Goal: Communication & Community: Answer question/provide support

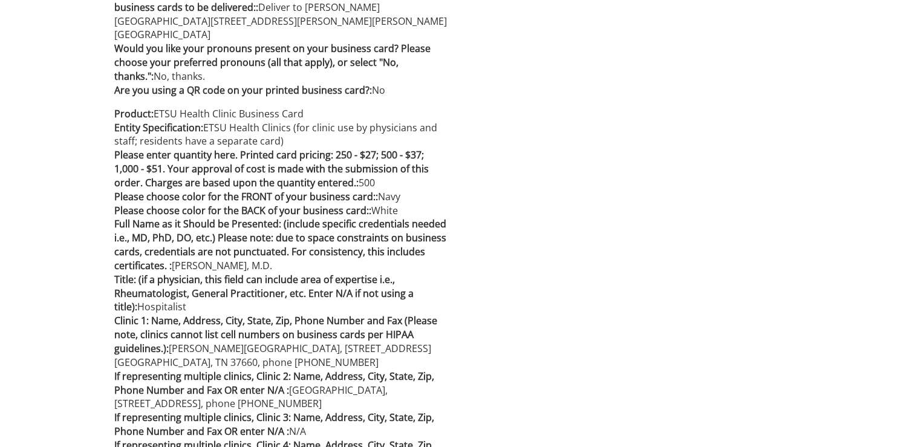
scroll to position [1202, 0]
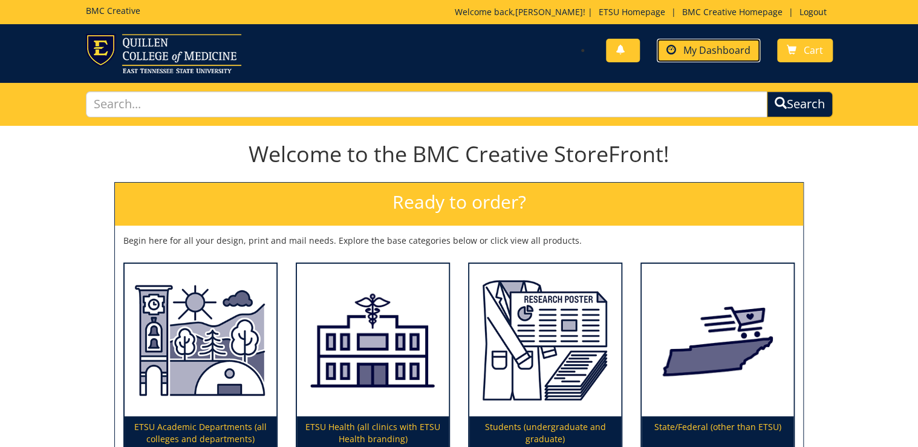
click at [707, 44] on span "My Dashboard" at bounding box center [716, 50] width 67 height 13
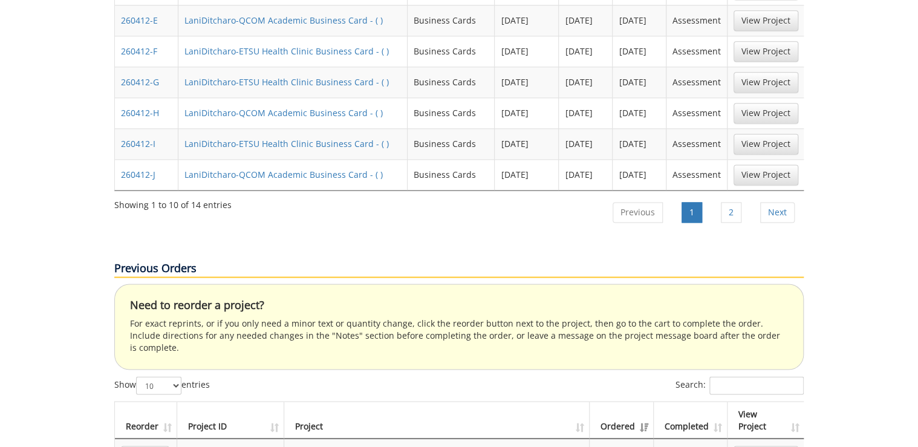
scroll to position [677, 0]
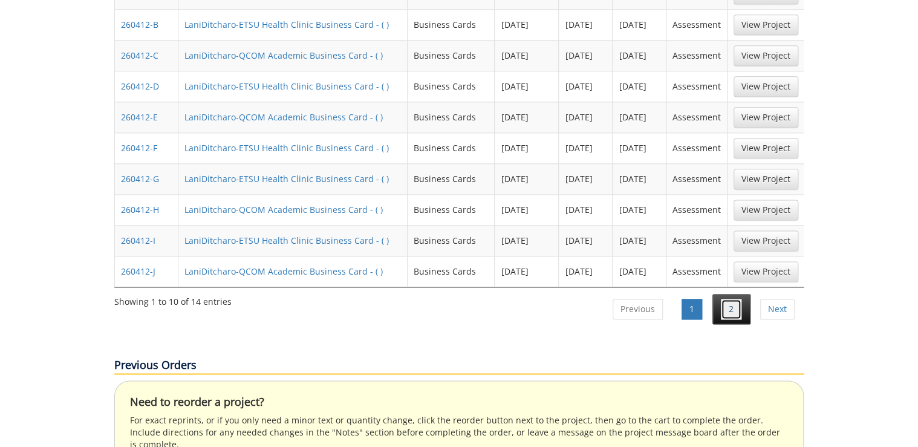
click at [733, 299] on link "2" at bounding box center [731, 309] width 21 height 21
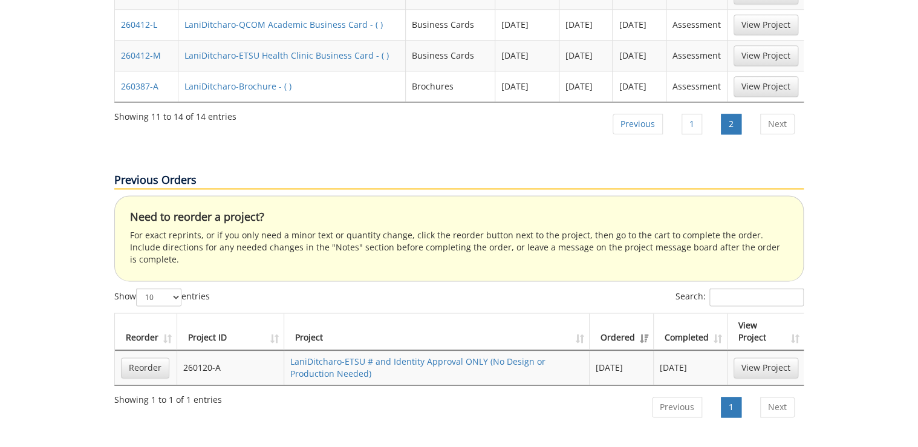
scroll to position [435, 0]
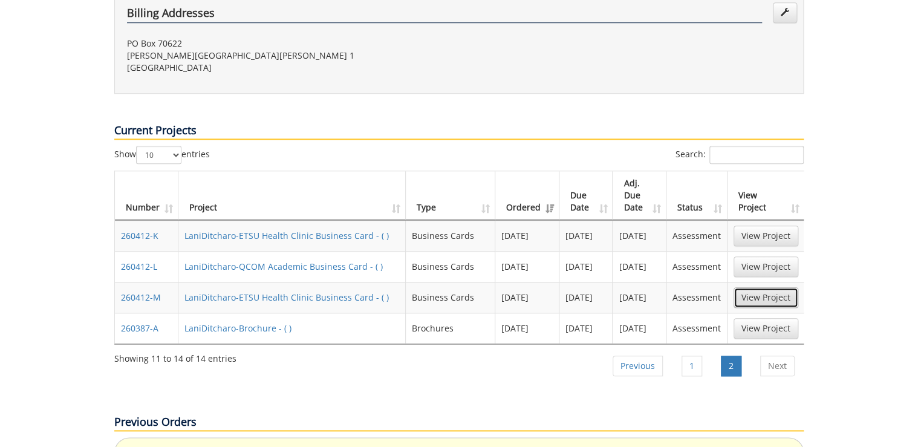
click at [747, 287] on link "View Project" at bounding box center [765, 297] width 65 height 21
click at [699, 355] on link "1" at bounding box center [691, 365] width 21 height 21
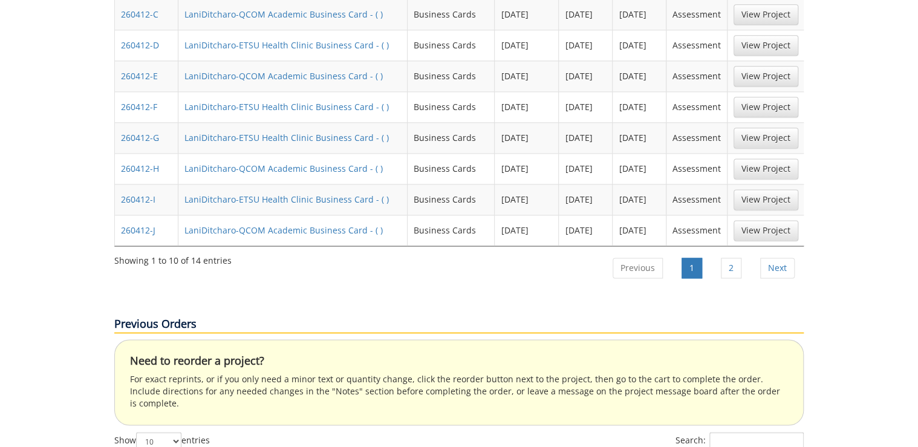
scroll to position [476, 0]
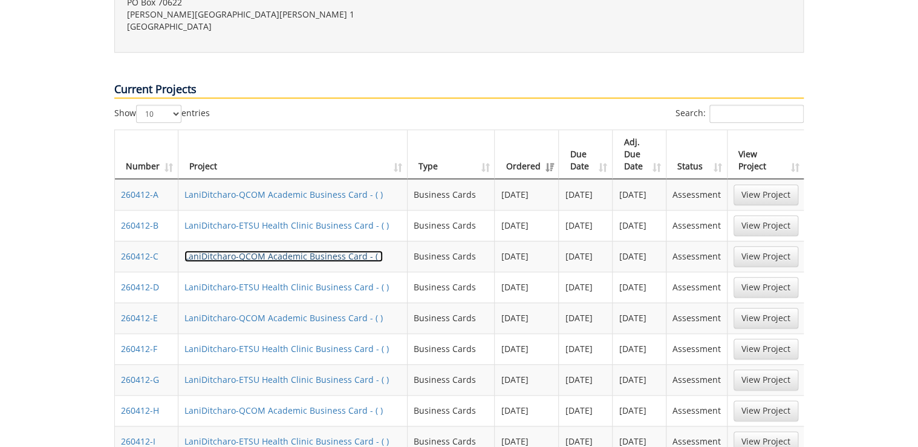
click at [303, 250] on link "LaniDitcharo-QCOM Academic Business Card - ( )" at bounding box center [283, 255] width 198 height 11
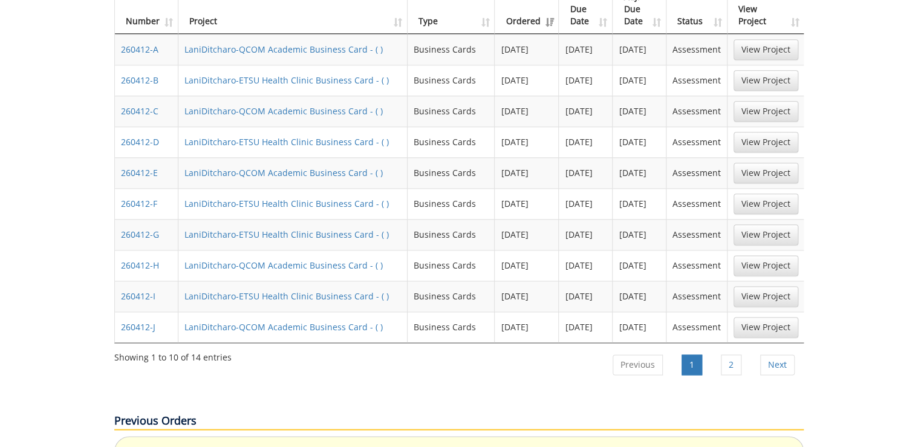
scroll to position [670, 0]
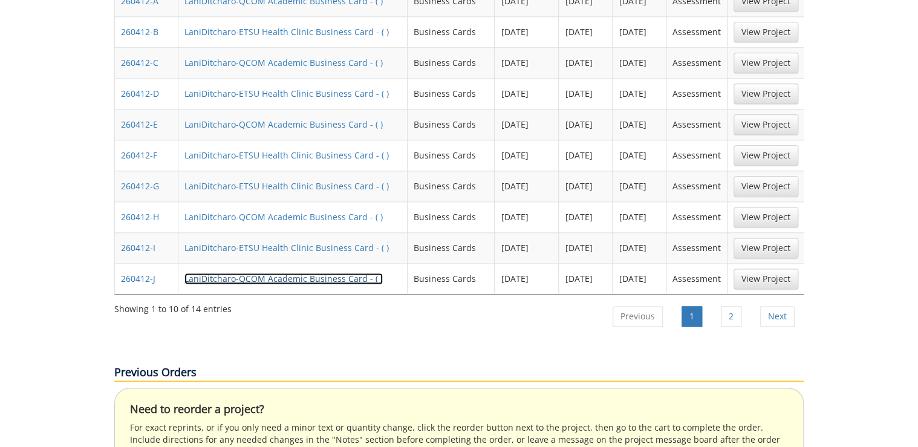
click at [254, 273] on link "LaniDitcharo-QCOM Academic Business Card - ( )" at bounding box center [283, 278] width 198 height 11
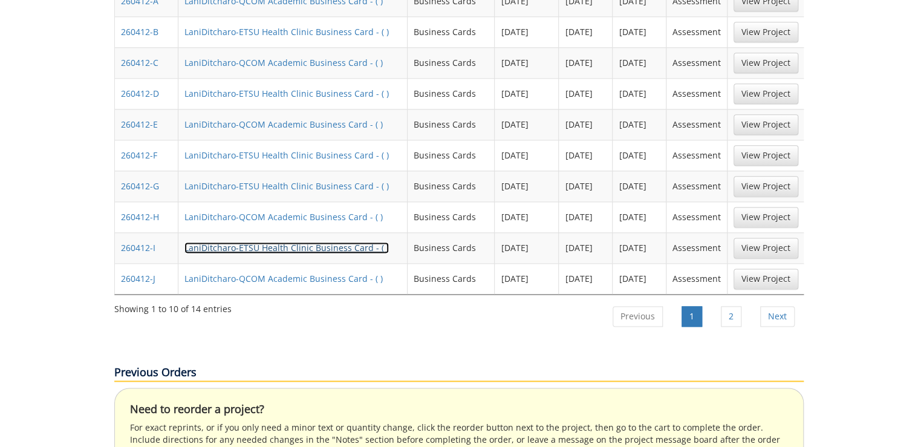
click at [259, 242] on link "LaniDitcharo-ETSU Health Clinic Business Card - ( )" at bounding box center [286, 247] width 204 height 11
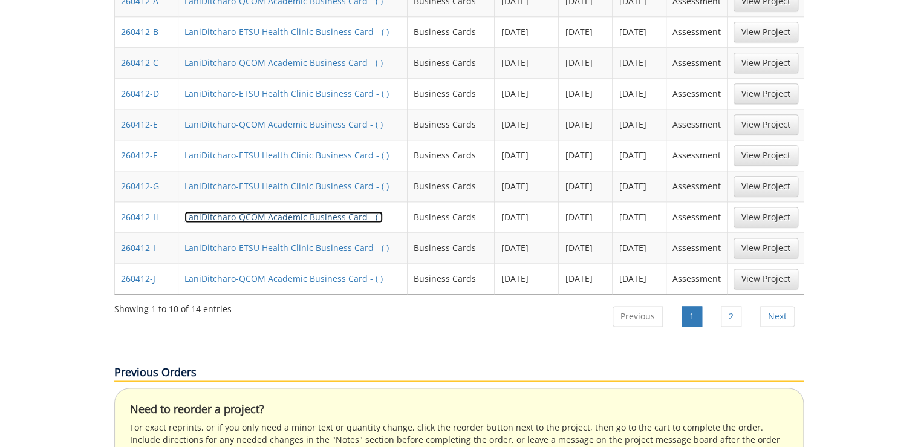
click at [260, 211] on link "LaniDitcharo-QCOM Academic Business Card - ( )" at bounding box center [283, 216] width 198 height 11
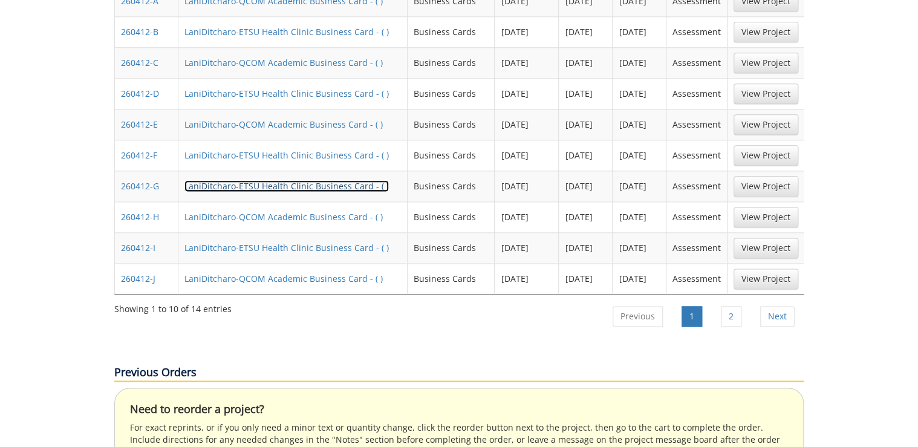
click at [206, 180] on link "LaniDitcharo-ETSU Health Clinic Business Card - ( )" at bounding box center [286, 185] width 204 height 11
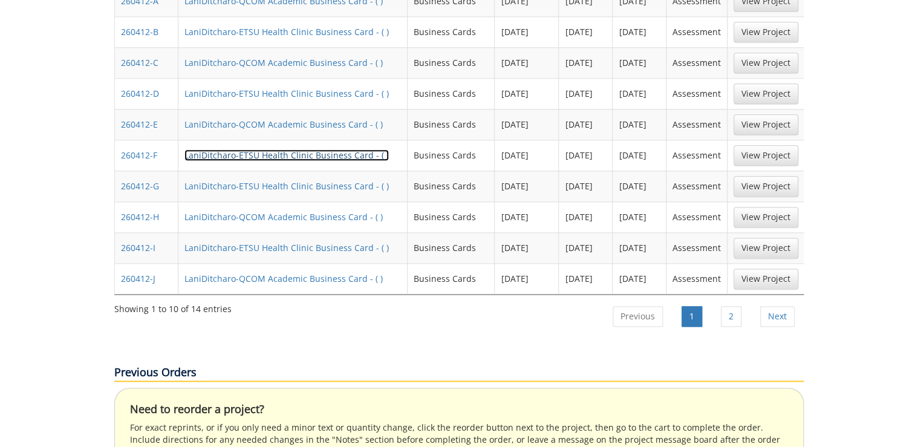
click at [259, 149] on link "LaniDitcharo-ETSU Health Clinic Business Card - ( )" at bounding box center [286, 154] width 204 height 11
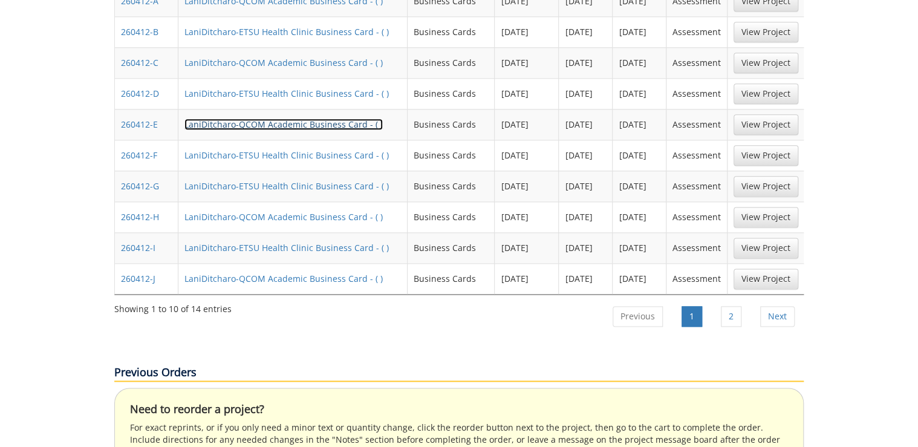
click at [216, 118] on link "LaniDitcharo-QCOM Academic Business Card - ( )" at bounding box center [283, 123] width 198 height 11
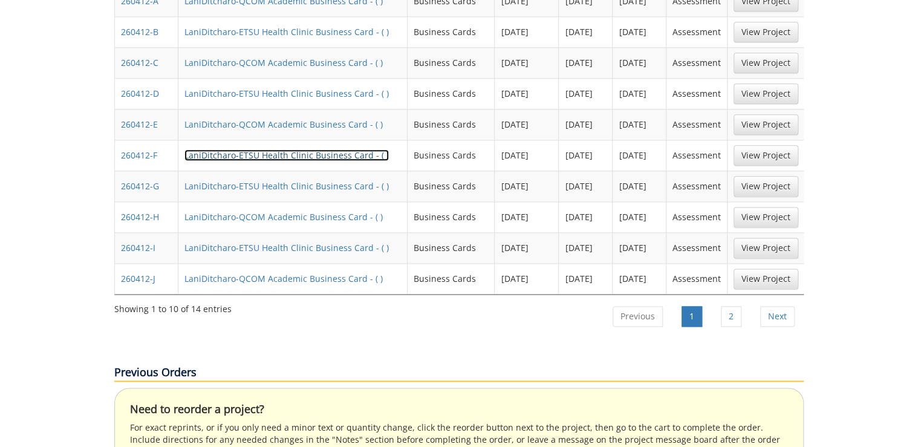
click at [256, 149] on link "LaniDitcharo-ETSU Health Clinic Business Card - ( )" at bounding box center [286, 154] width 204 height 11
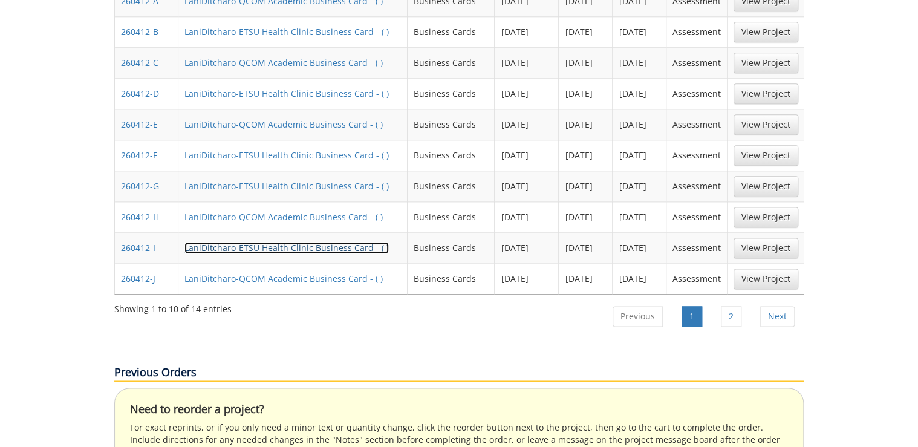
click at [257, 242] on link "LaniDitcharo-ETSU Health Clinic Business Card - ( )" at bounding box center [286, 247] width 204 height 11
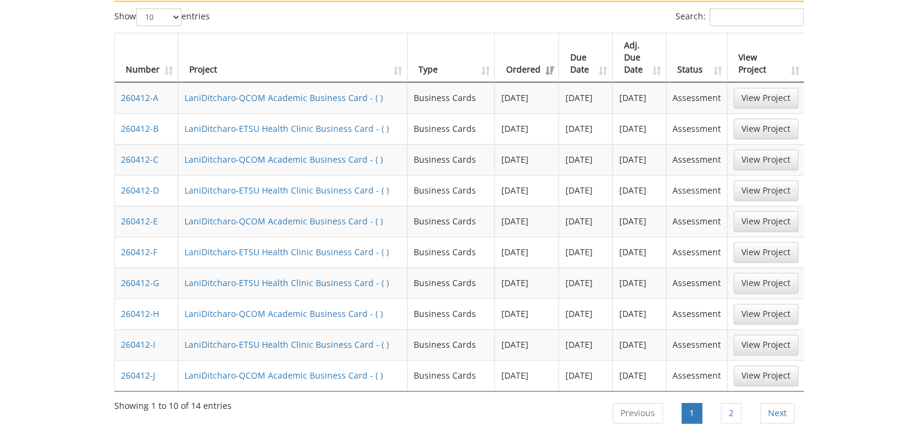
scroll to position [525, 0]
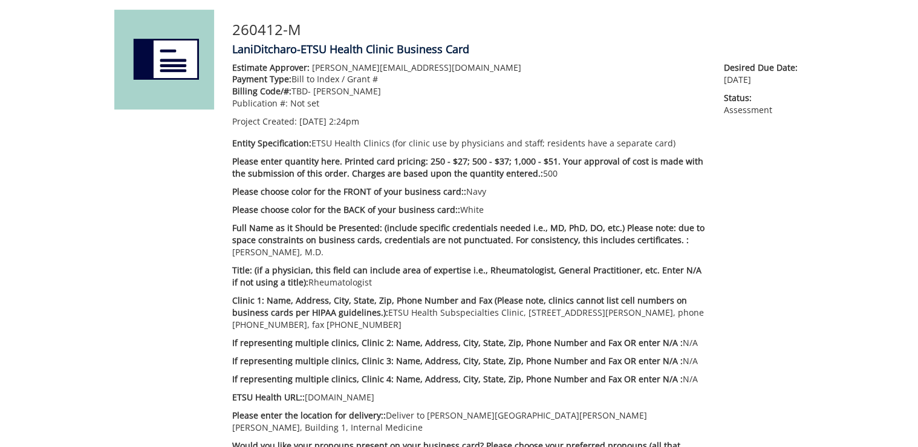
scroll to position [242, 0]
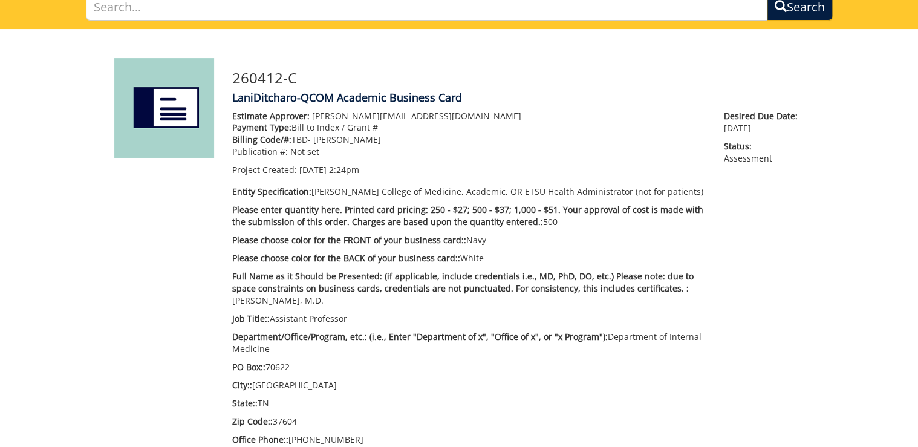
scroll to position [193, 0]
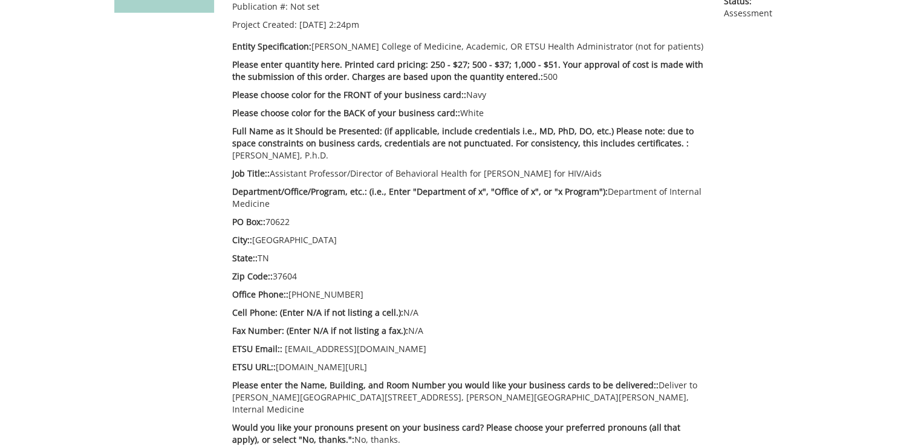
scroll to position [290, 0]
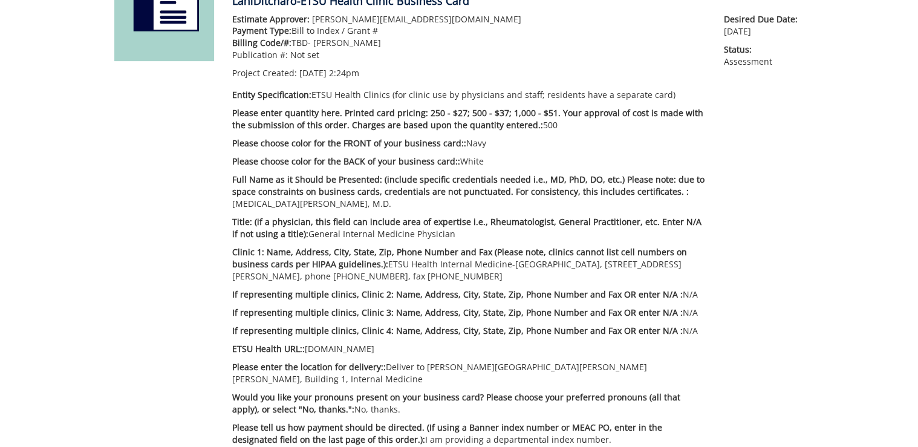
scroll to position [290, 0]
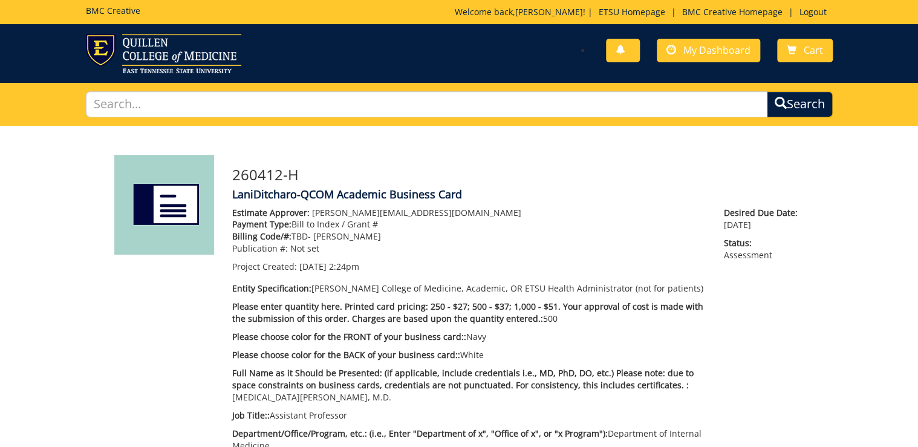
scroll to position [145, 0]
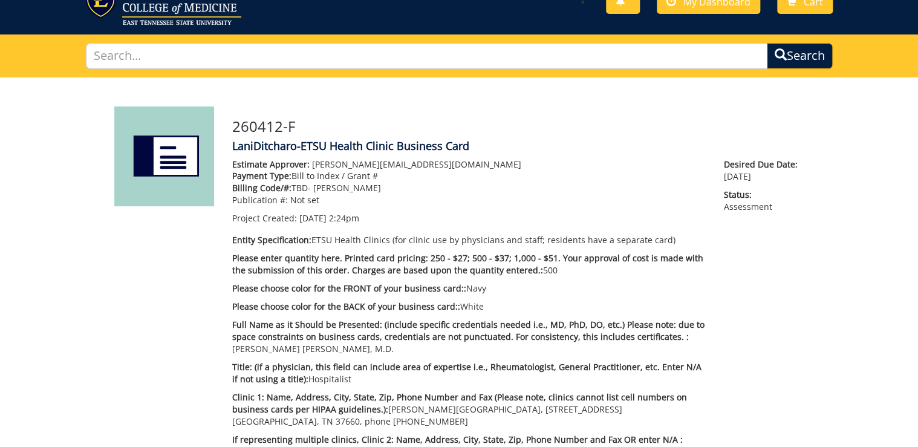
scroll to position [97, 0]
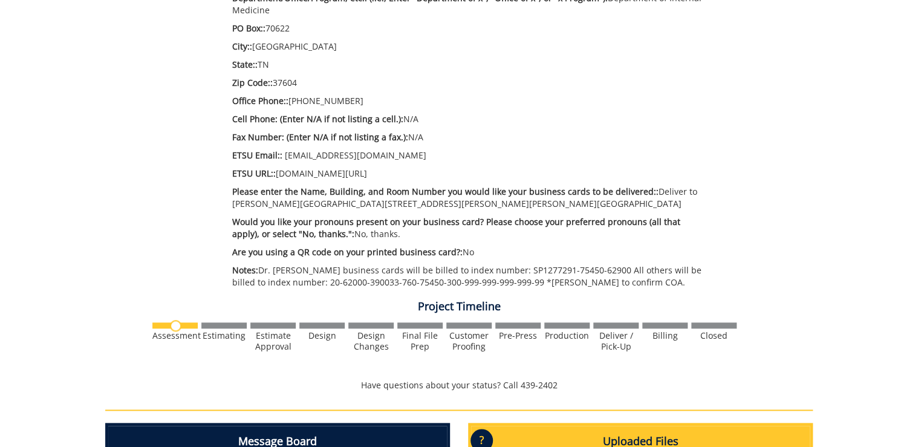
scroll to position [242, 0]
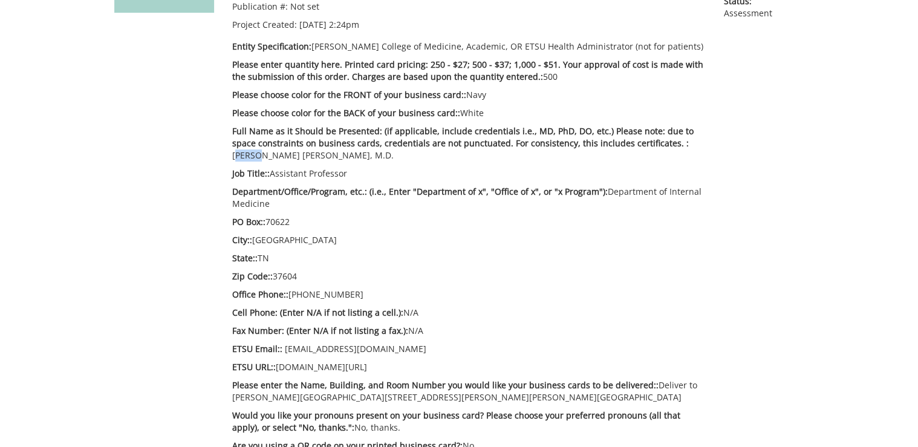
drag, startPoint x: 648, startPoint y: 143, endPoint x: 669, endPoint y: 141, distance: 21.2
click at [669, 141] on p "Full Name as it Should be Presented: (if applicable, include credentials i.e., …" at bounding box center [468, 143] width 473 height 36
copy p "Sager"
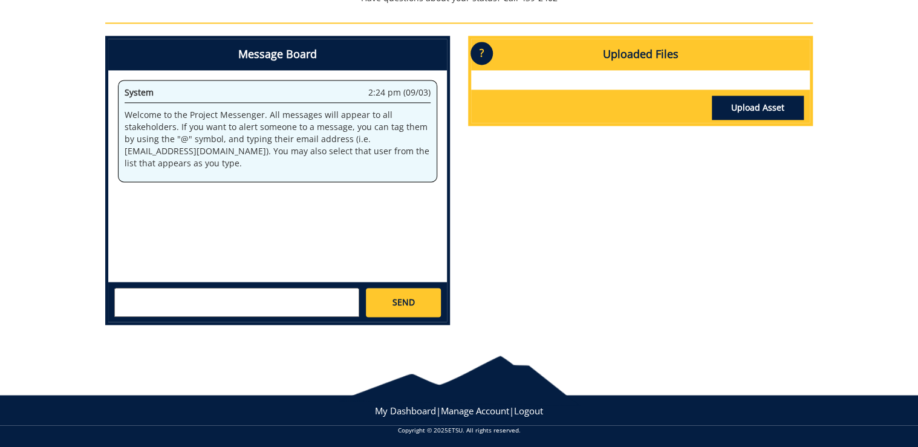
scroll to position [826, 0]
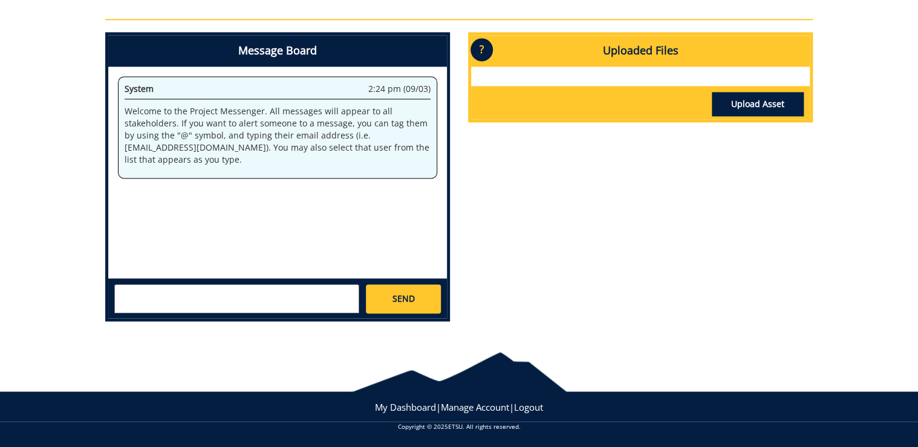
click at [329, 300] on textarea at bounding box center [236, 298] width 245 height 29
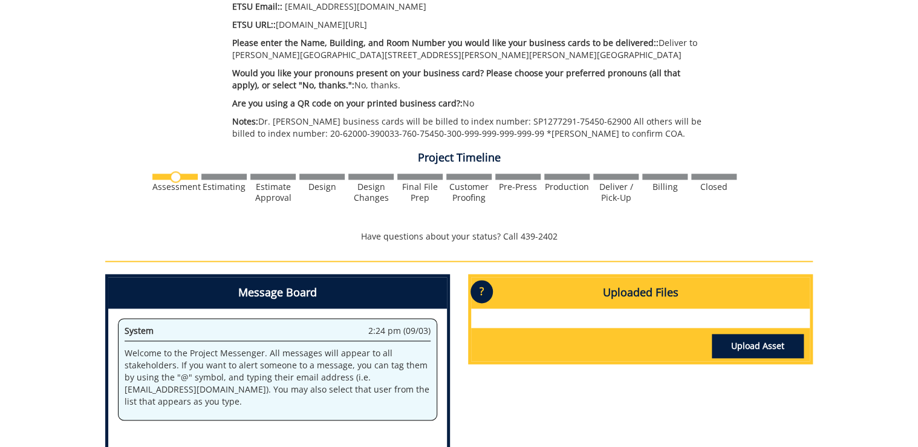
scroll to position [777, 0]
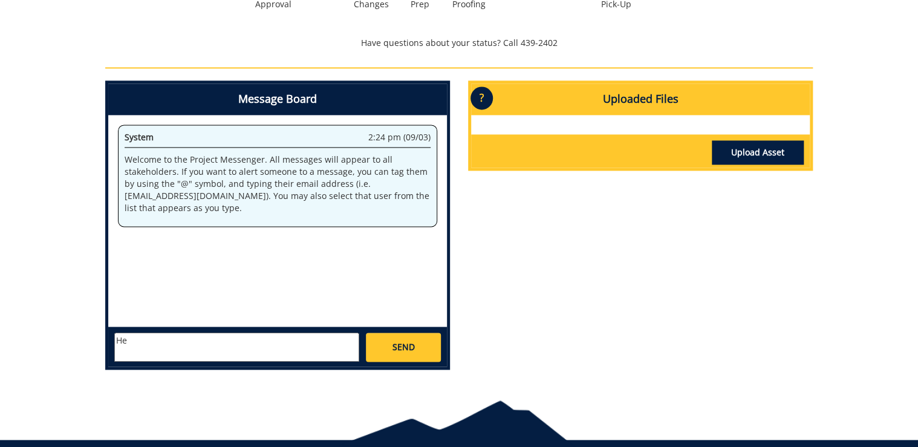
type textarea "H"
paste textarea "Sager"
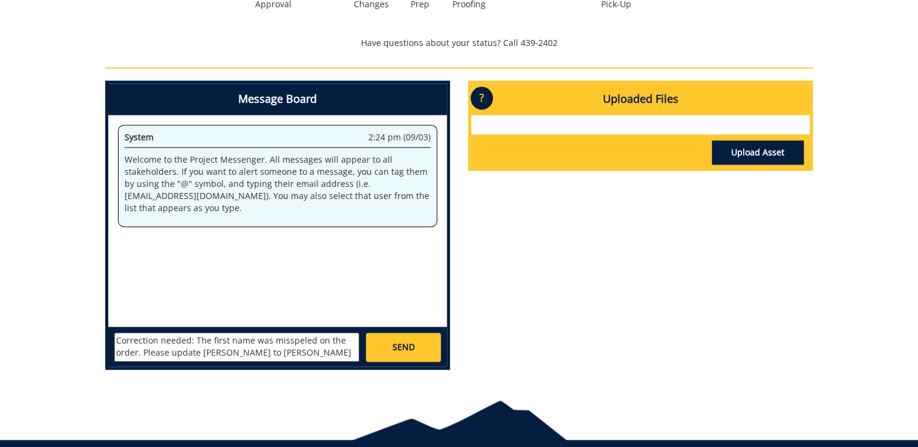
click at [239, 351] on textarea "Correction needed: The first name was misspeled on the order. Please update Sag…" at bounding box center [236, 346] width 245 height 29
click at [304, 354] on textarea "Correction needed: The first name was misspelled on the order. Please update Sa…" at bounding box center [236, 346] width 245 height 29
click at [208, 353] on textarea "Correction needed: The first name was misspelled on the order. Please update Sa…" at bounding box center [236, 346] width 245 height 29
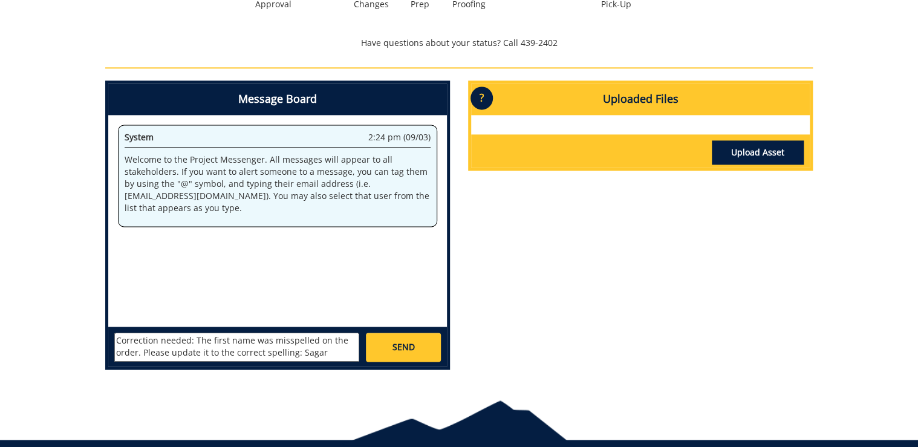
click at [147, 354] on textarea "Correction needed: The first name was misspelled on the order. Please update it…" at bounding box center [236, 346] width 245 height 29
click at [210, 354] on textarea "Correction needed: The first name was misspelled on the order. Could you please…" at bounding box center [236, 346] width 245 height 29
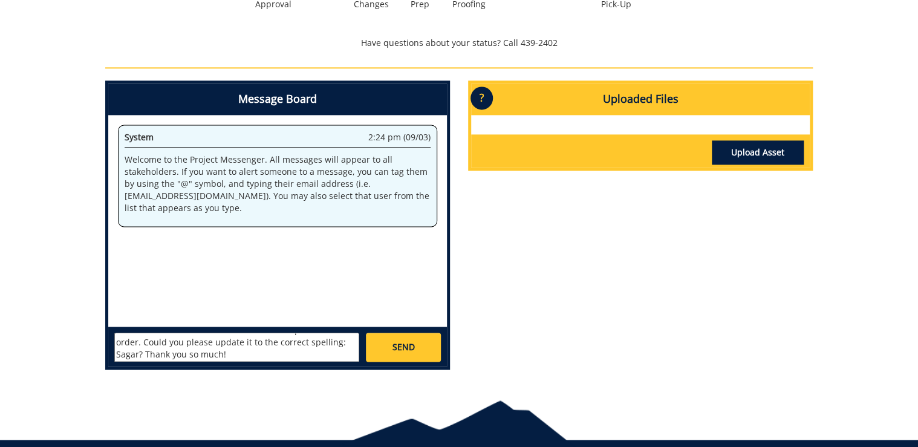
click at [210, 354] on textarea "Correction needed: The first name was misspelled on the order. Could you please…" at bounding box center [236, 346] width 245 height 29
type textarea "Correction needed: The first name was misspelled on the order. Could you please…"
click at [398, 355] on link "SEND" at bounding box center [403, 346] width 75 height 29
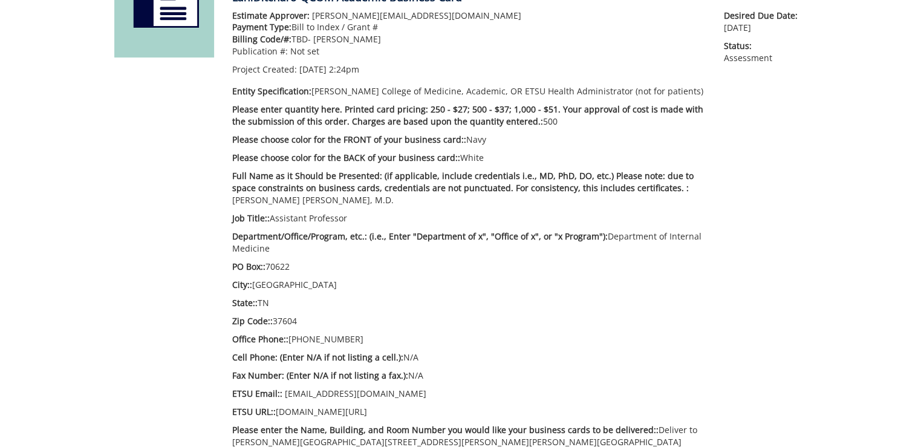
scroll to position [0, 0]
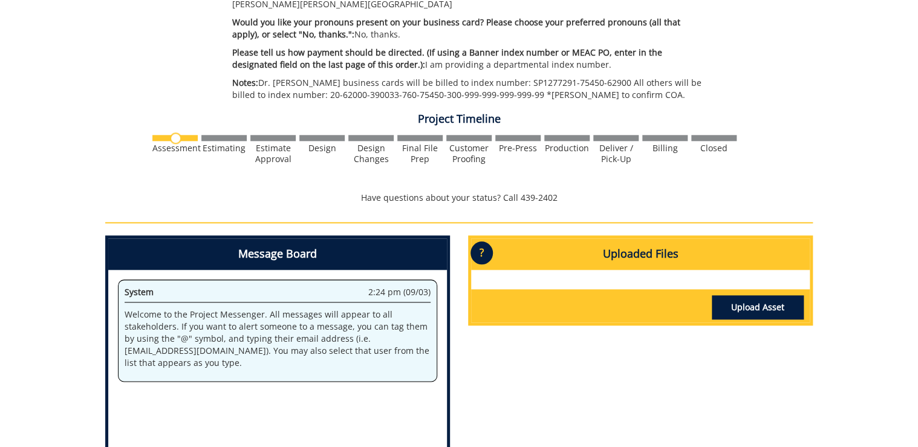
scroll to position [677, 0]
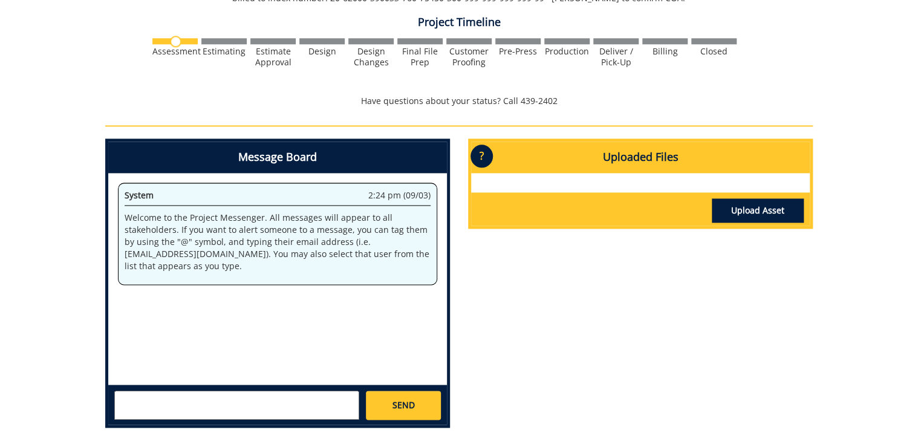
click at [296, 391] on textarea at bounding box center [236, 405] width 245 height 29
paste textarea "Correction needed: The first name was misspelled on the order. Could you please…"
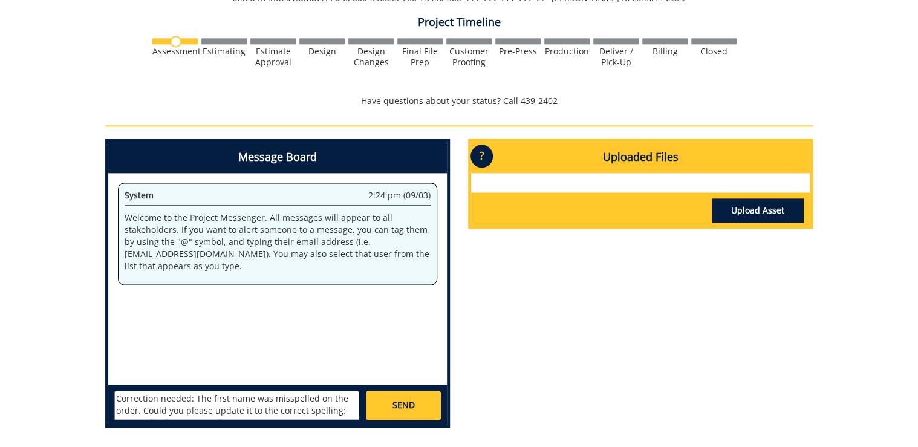
scroll to position [9, 0]
type textarea "Correction needed: The first name was misspelled on the order. Could you please…"
click at [393, 399] on span "SEND" at bounding box center [403, 405] width 22 height 12
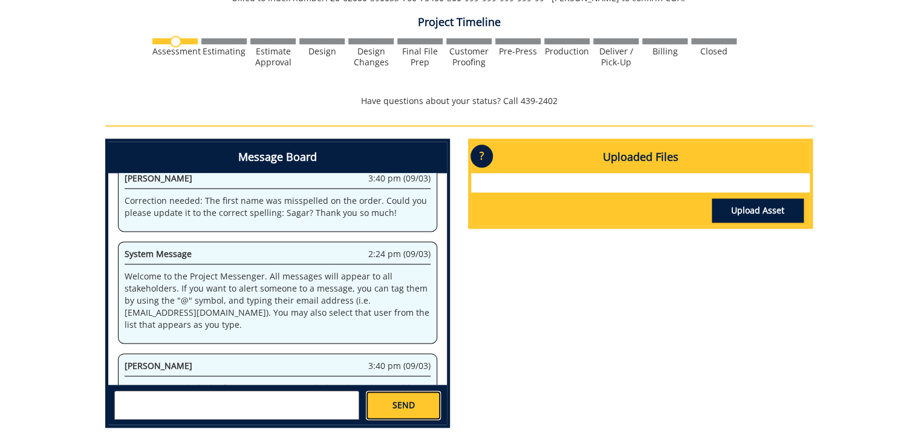
scroll to position [358, 0]
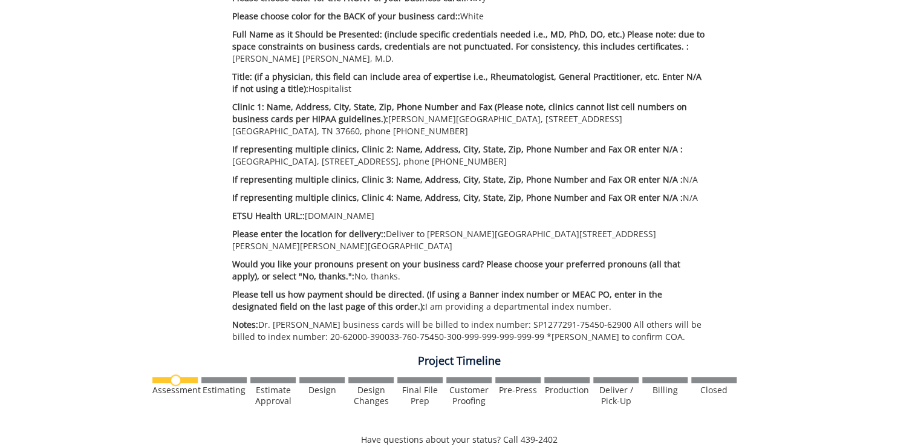
scroll to position [629, 0]
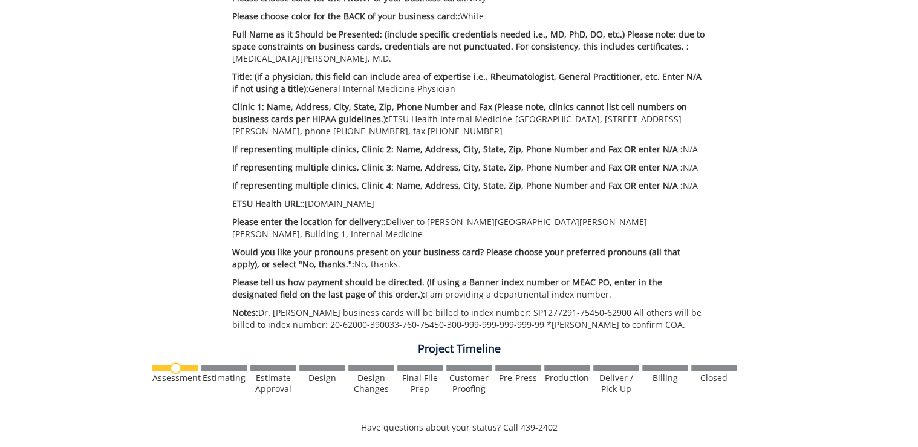
scroll to position [48, 0]
